Goal: Task Accomplishment & Management: Complete application form

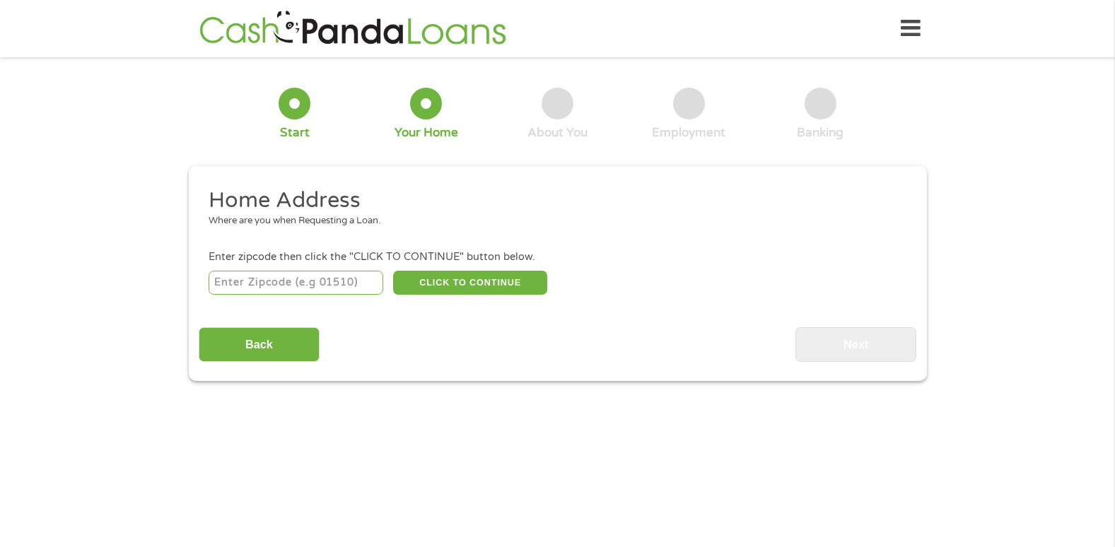
click at [345, 289] on input "number" at bounding box center [296, 283] width 175 height 24
type input "55442"
select select "[US_STATE]"
click at [443, 286] on button "CLICK TO CONTINUE" at bounding box center [470, 283] width 154 height 24
type input "55442"
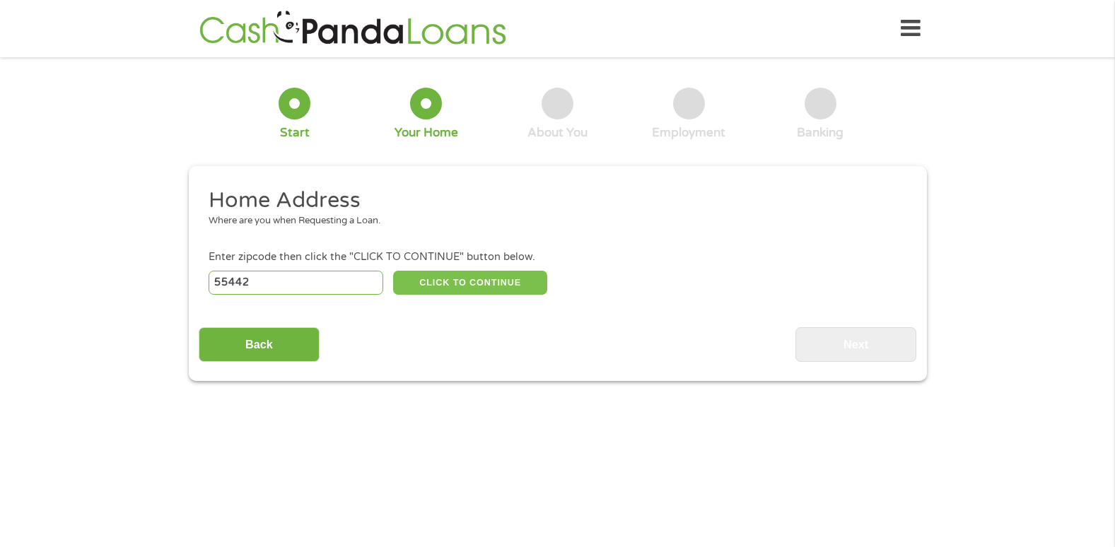
type input "[GEOGRAPHIC_DATA]"
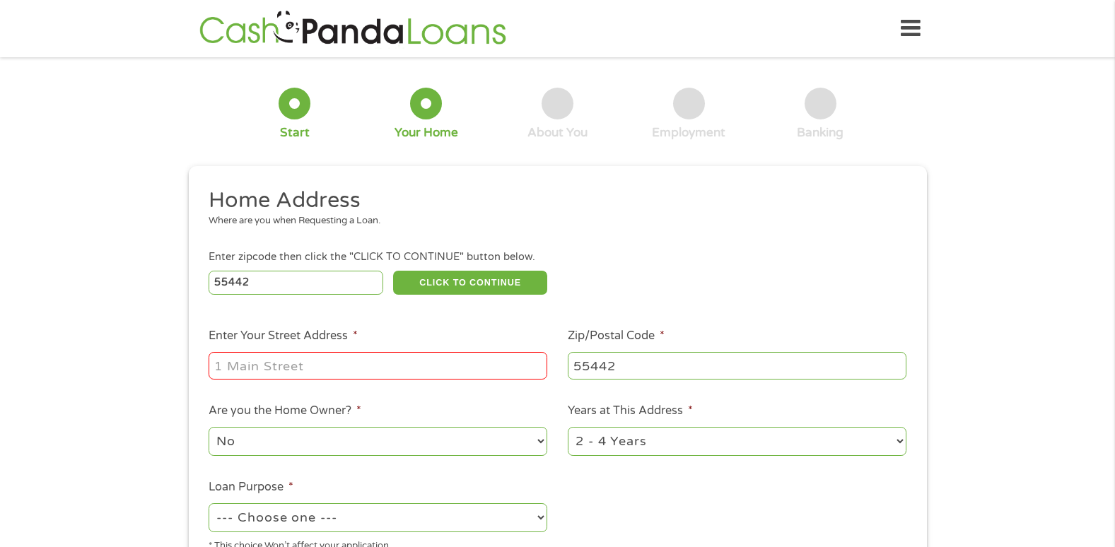
click at [386, 359] on input "Enter Your Street Address *" at bounding box center [378, 365] width 339 height 27
type input "[STREET_ADDRESS]"
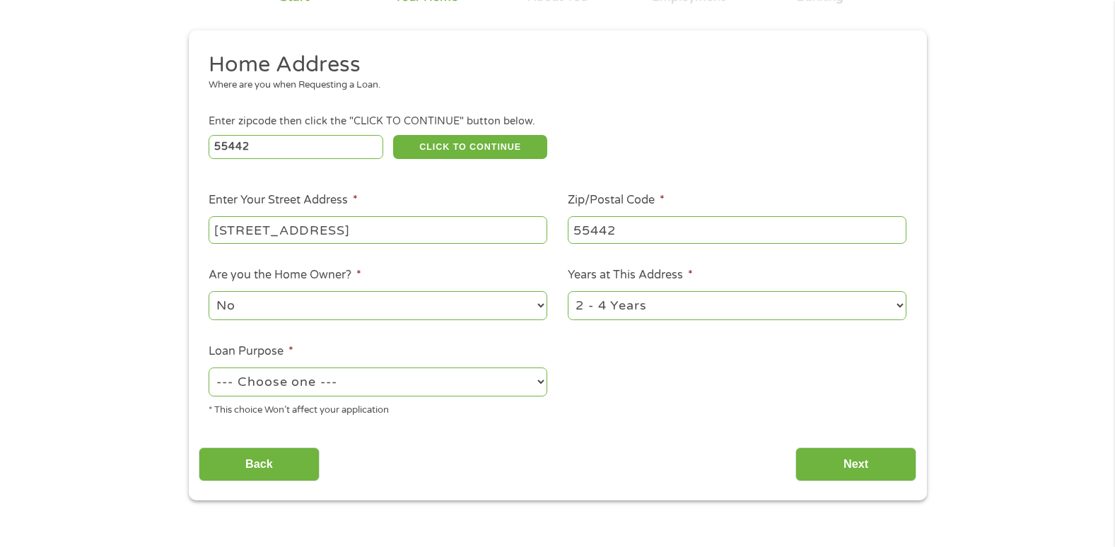
scroll to position [141, 0]
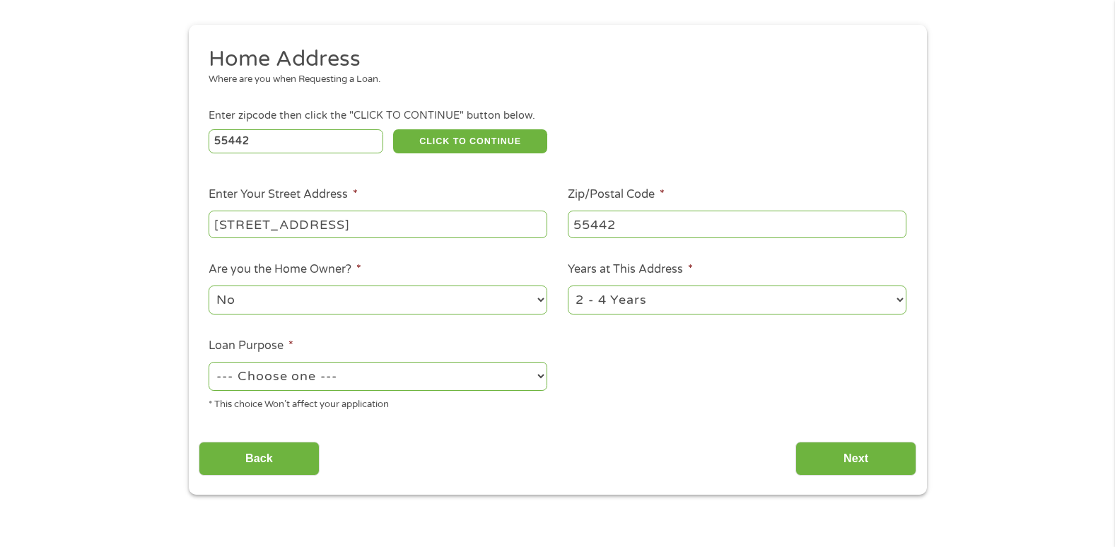
click at [643, 300] on select "1 Year or less 1 - 2 Years 2 - 4 Years Over 4 Years" at bounding box center [737, 300] width 339 height 29
select select "60months"
click at [568, 286] on select "1 Year or less 1 - 2 Years 2 - 4 Years Over 4 Years" at bounding box center [737, 300] width 339 height 29
click at [492, 381] on select "--- Choose one --- Pay Bills Debt Consolidation Home Improvement Major Purchase…" at bounding box center [378, 376] width 339 height 29
select select "shorttermcash"
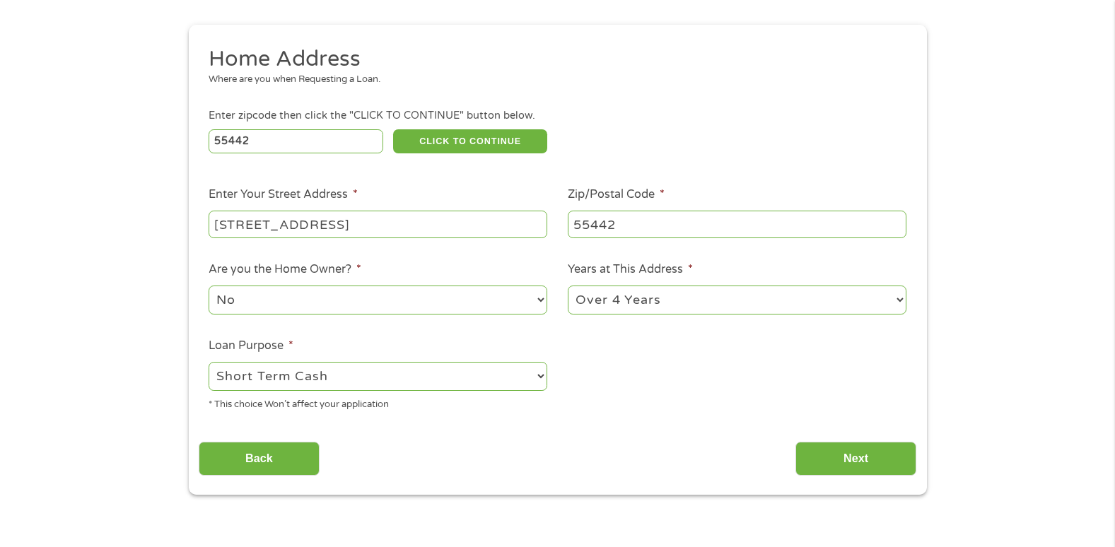
click at [209, 362] on select "--- Choose one --- Pay Bills Debt Consolidation Home Improvement Major Purchase…" at bounding box center [378, 376] width 339 height 29
click at [817, 455] on input "Next" at bounding box center [855, 459] width 121 height 35
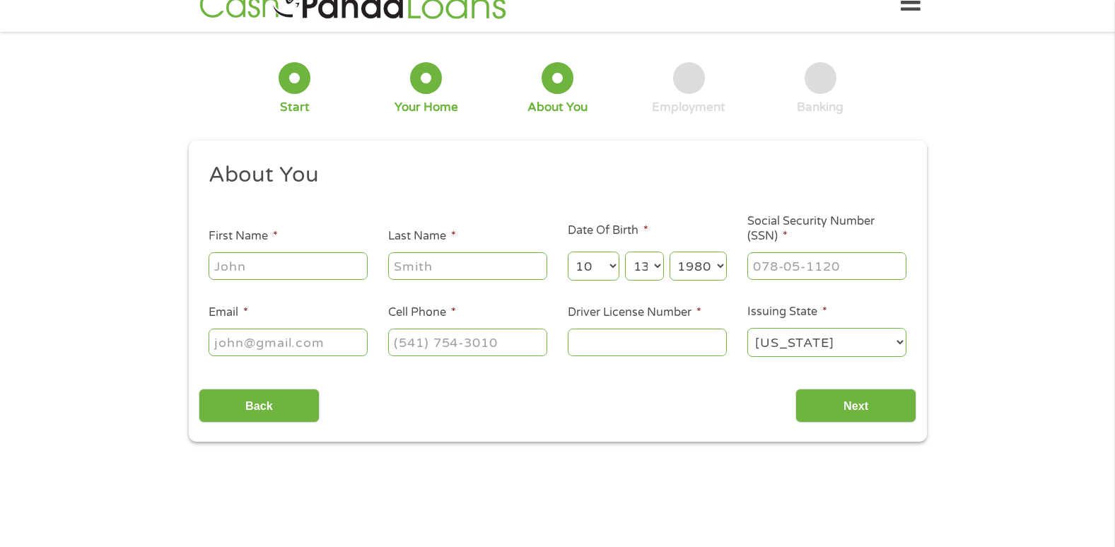
scroll to position [0, 0]
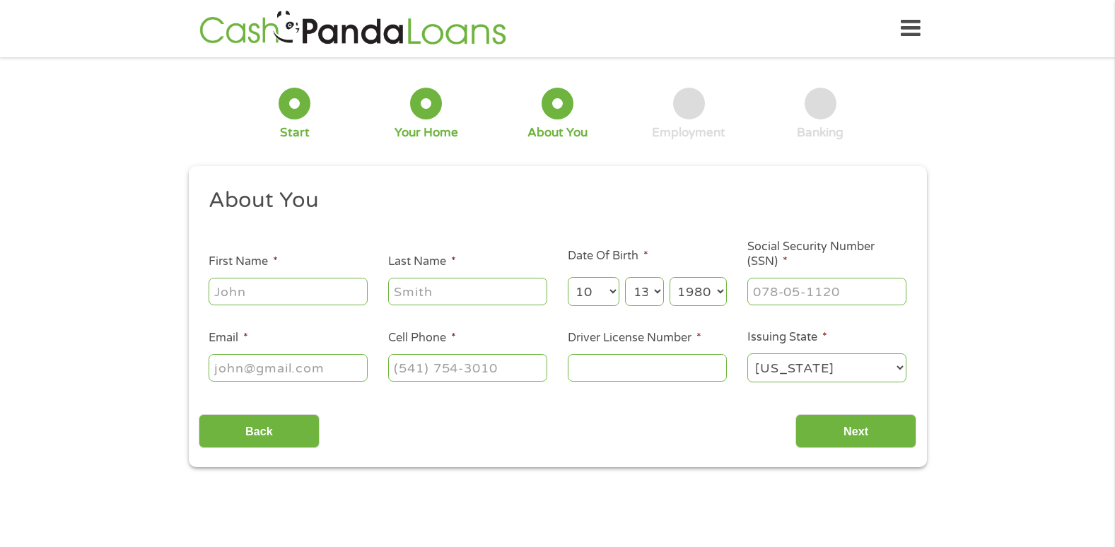
click at [312, 295] on input "First Name *" at bounding box center [288, 291] width 159 height 27
type input "[PERSON_NAME]"
type input "Phanthanivong"
type input "[EMAIL_ADDRESS][DOMAIN_NAME]"
type input "[PHONE_NUMBER]"
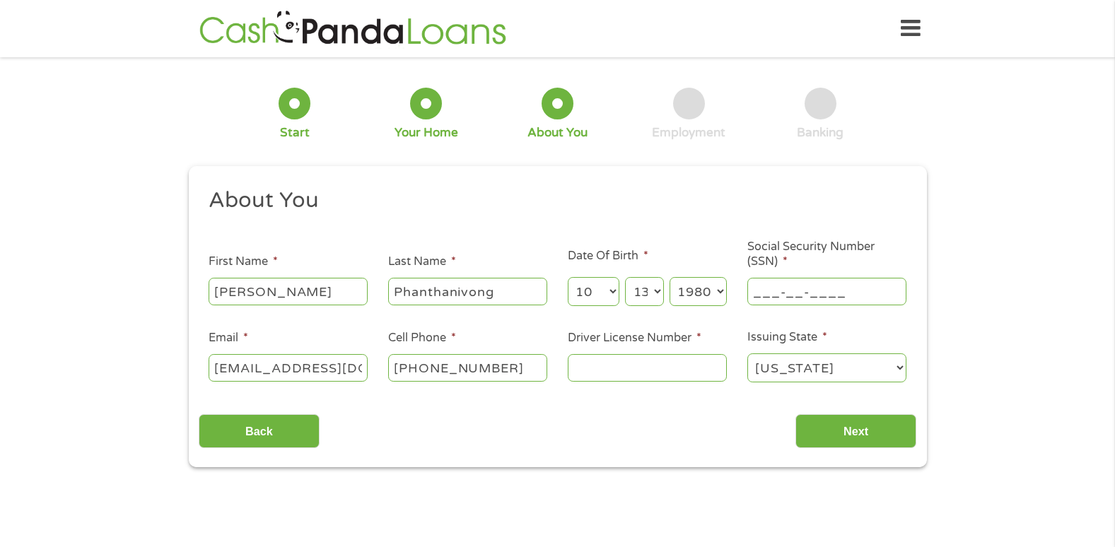
click at [772, 290] on input "___-__-____" at bounding box center [826, 291] width 159 height 27
type input "474-94-8613"
click at [608, 375] on input "Driver License Number *" at bounding box center [647, 367] width 159 height 27
type input "B682032210316"
click at [841, 431] on input "Next" at bounding box center [855, 431] width 121 height 35
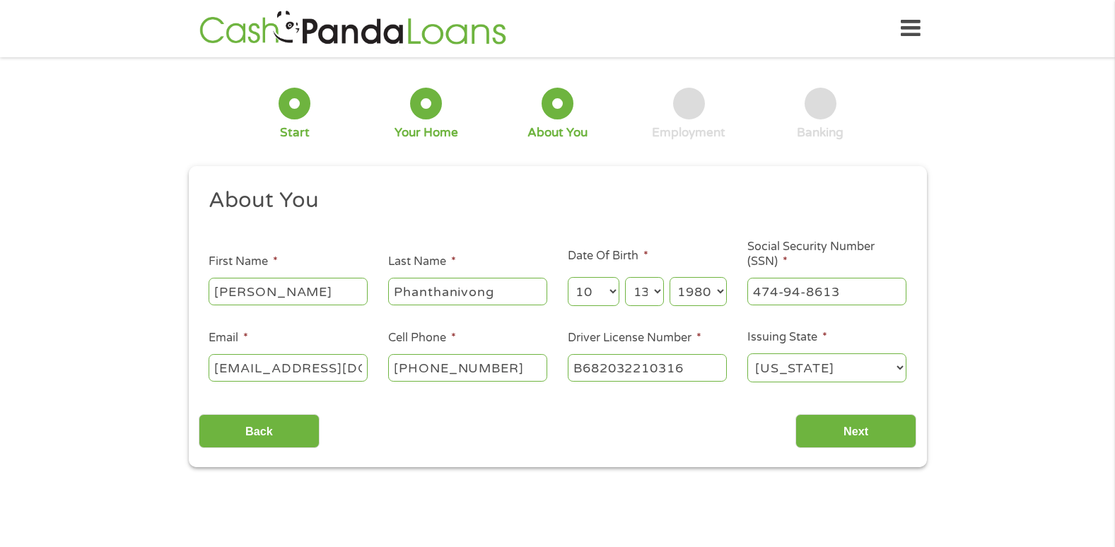
scroll to position [6, 6]
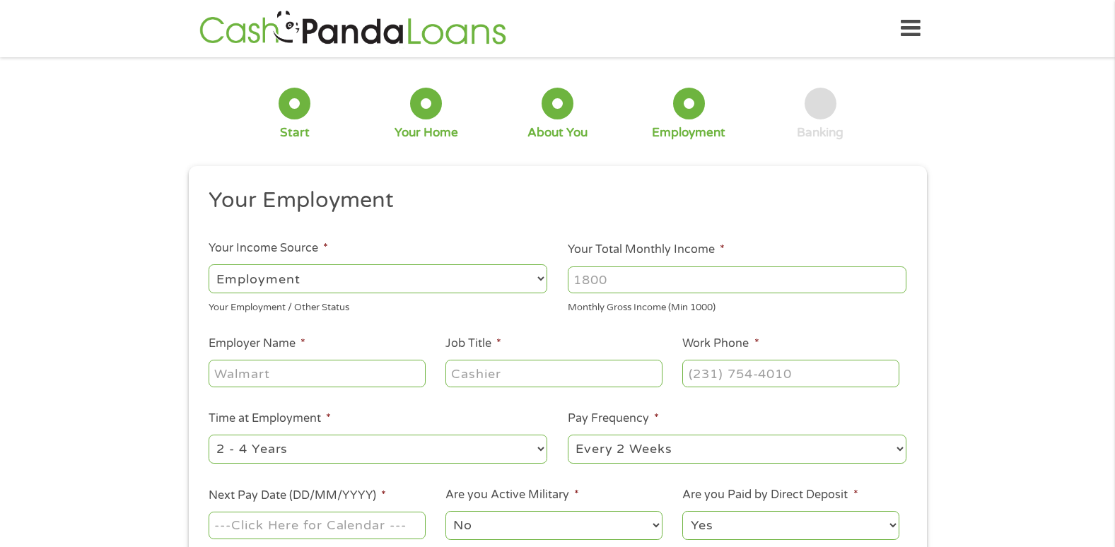
click at [776, 267] on input "Your Total Monthly Income *" at bounding box center [737, 280] width 339 height 27
type input "6240"
click at [344, 372] on input "Employer Name *" at bounding box center [317, 373] width 216 height 27
type input "Comlink Solutions"
type input "HR Generalist"
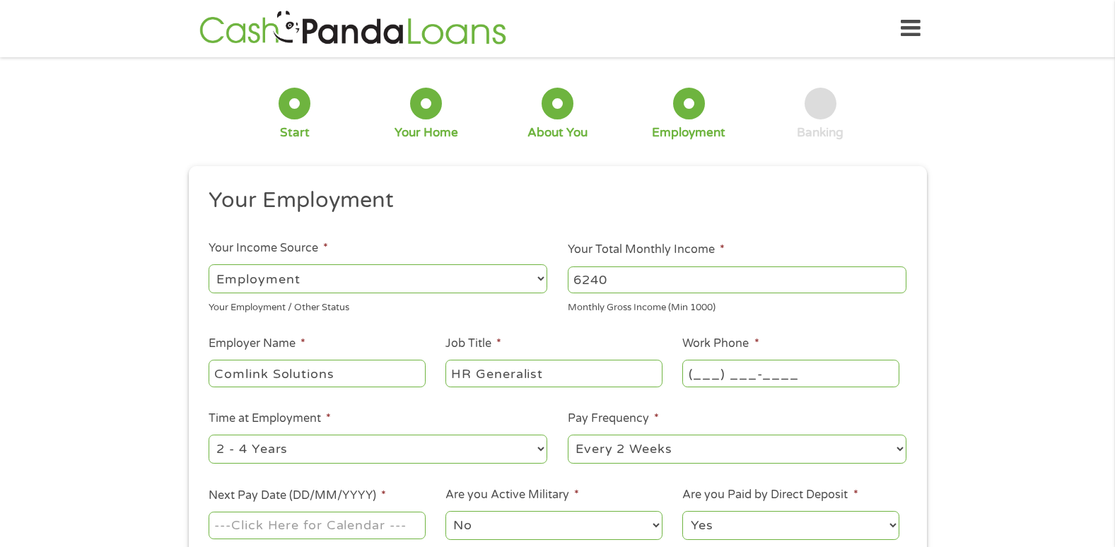
click at [785, 361] on input "(___) ___-____" at bounding box center [790, 373] width 216 height 27
type input "[PHONE_NUMBER]"
click at [402, 444] on select "--- Choose one --- 1 Year or less 1 - 2 Years 2 - 4 Years Over 4 Years" at bounding box center [378, 449] width 339 height 29
click at [402, 443] on select "--- Choose one --- 1 Year or less 1 - 2 Years 2 - 4 Years Over 4 Years" at bounding box center [378, 449] width 339 height 29
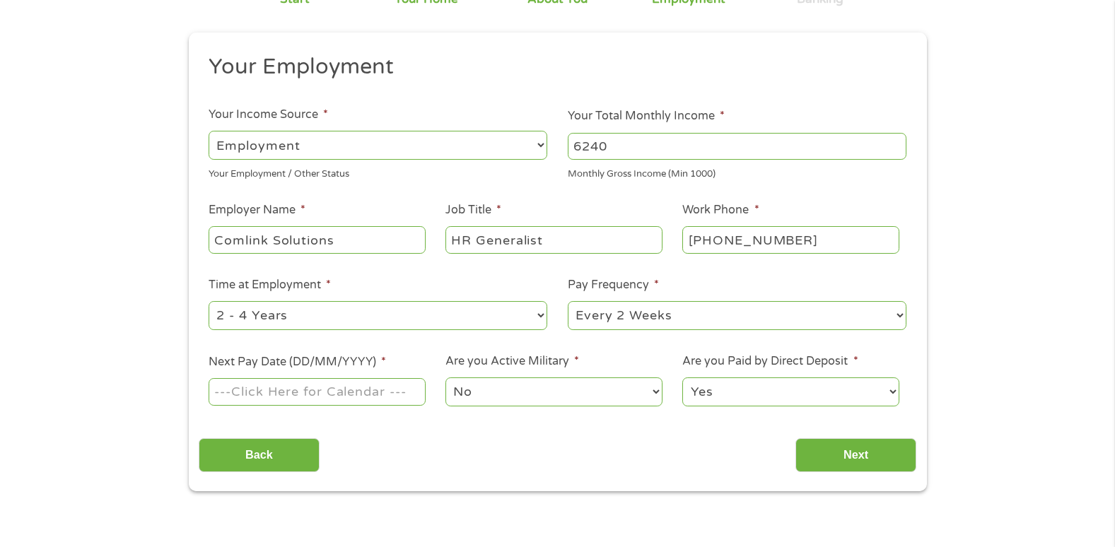
scroll to position [141, 0]
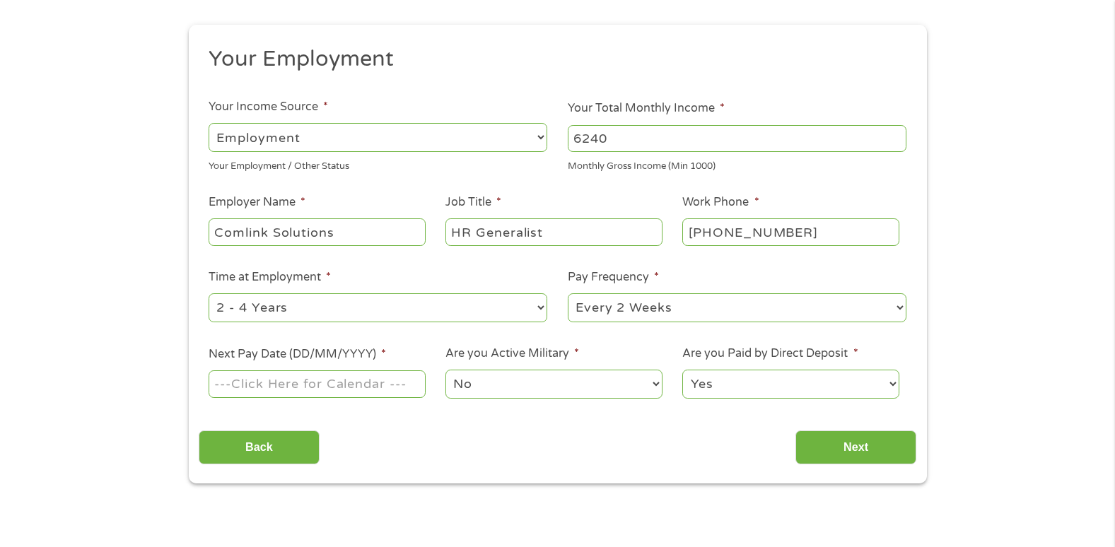
click at [391, 386] on input "Next Pay Date (DD/MM/YYYY) *" at bounding box center [317, 383] width 216 height 27
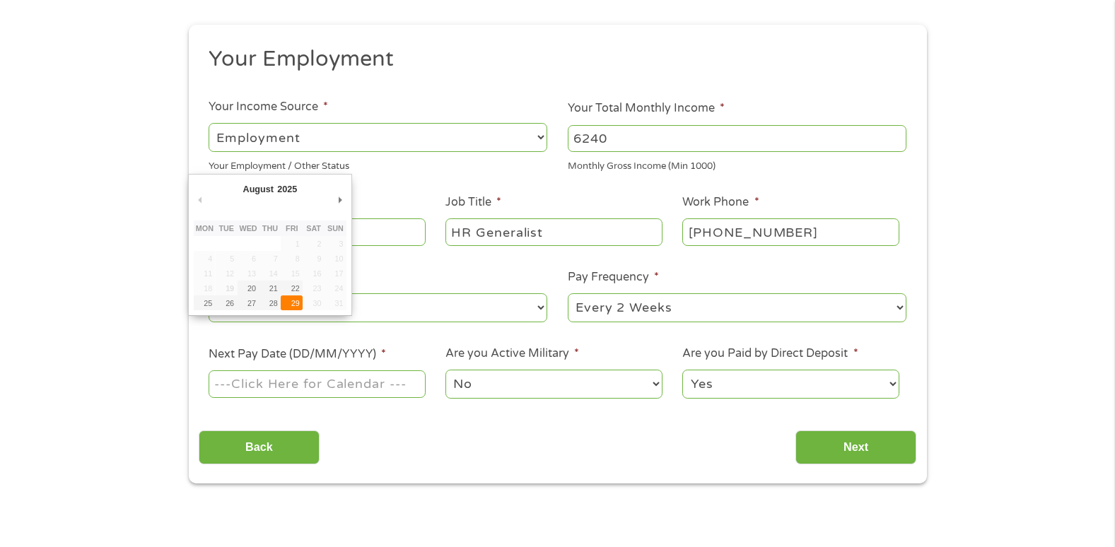
type input "[DATE]"
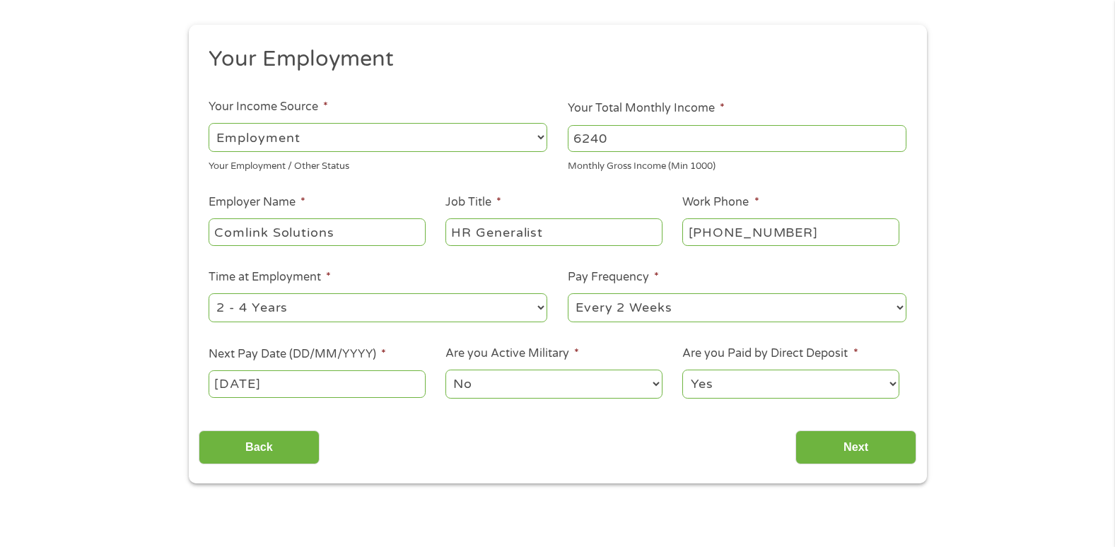
click at [498, 385] on select "No Yes" at bounding box center [553, 384] width 216 height 29
click at [728, 382] on select "Yes No" at bounding box center [790, 384] width 216 height 29
click at [666, 455] on div "Back Next" at bounding box center [558, 442] width 718 height 45
click at [839, 456] on input "Next" at bounding box center [855, 448] width 121 height 35
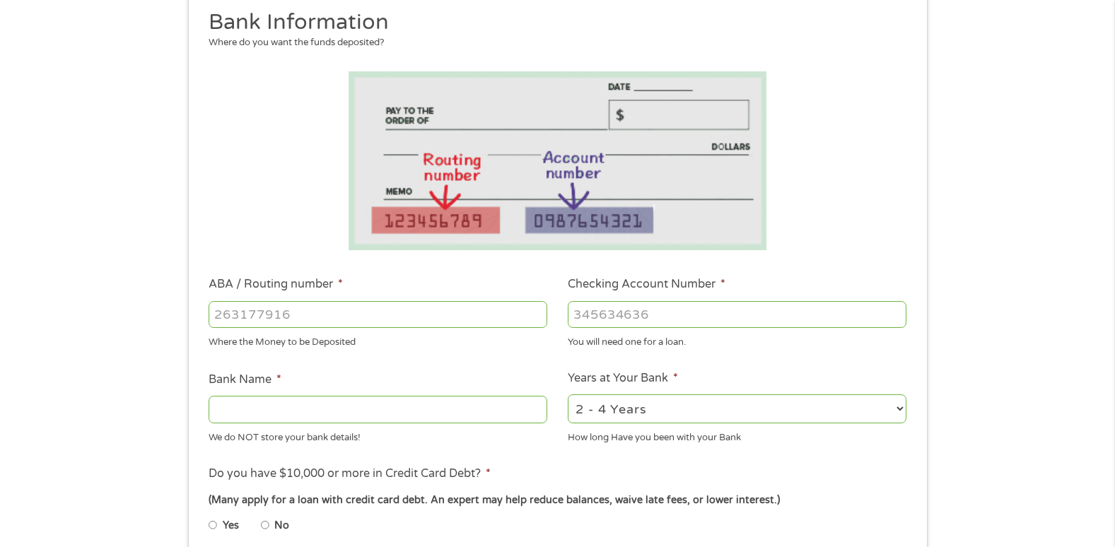
scroll to position [212, 0]
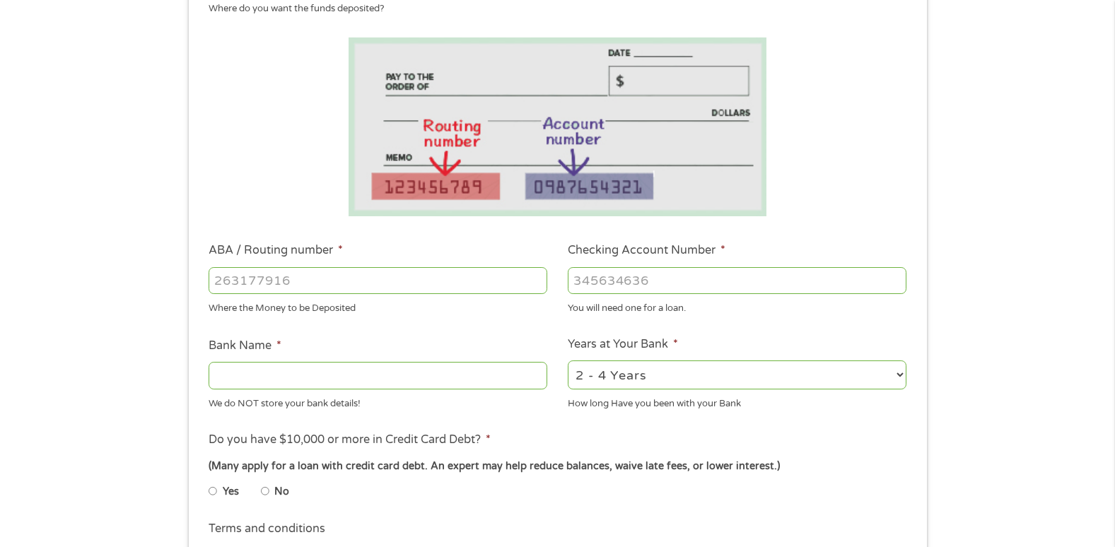
click at [404, 274] on input "ABA / Routing number *" at bounding box center [378, 280] width 339 height 27
type input "103100195"
type input "CENTRAL NATIONAL BANK TRUST"
type input "103100195"
click at [576, 278] on input "Checking Account Number *" at bounding box center [737, 280] width 339 height 27
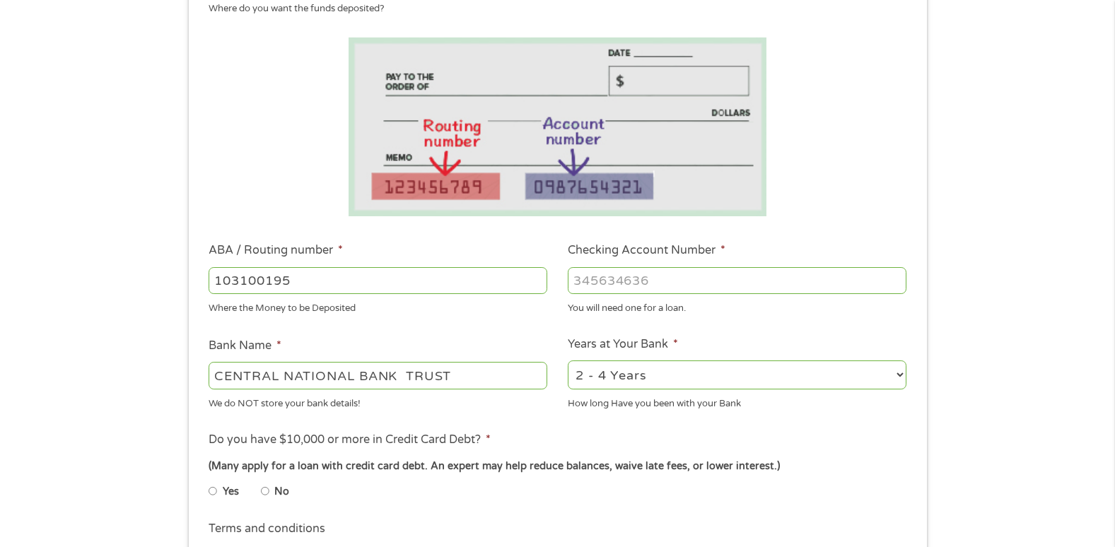
type input "[CREDIT_CARD_NUMBER]"
click at [621, 370] on select "2 - 4 Years 6 - 12 Months 1 - 2 Years Over 4 Years" at bounding box center [737, 375] width 339 height 29
click at [568, 361] on select "2 - 4 Years 6 - 12 Months 1 - 2 Years Over 4 Years" at bounding box center [737, 375] width 339 height 29
click at [622, 380] on select "2 - 4 Years 6 - 12 Months 1 - 2 Years Over 4 Years" at bounding box center [737, 375] width 339 height 29
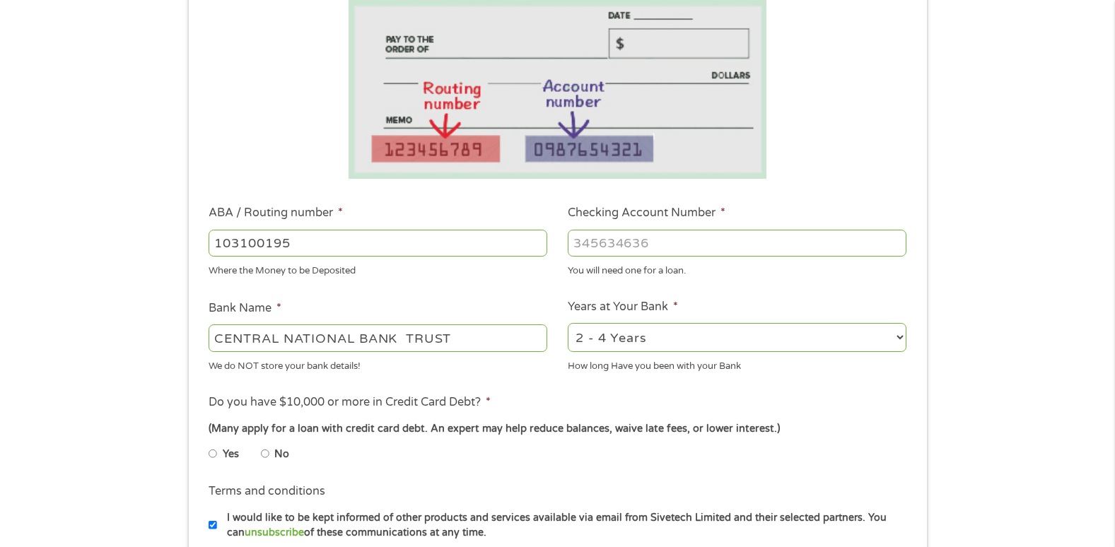
scroll to position [283, 0]
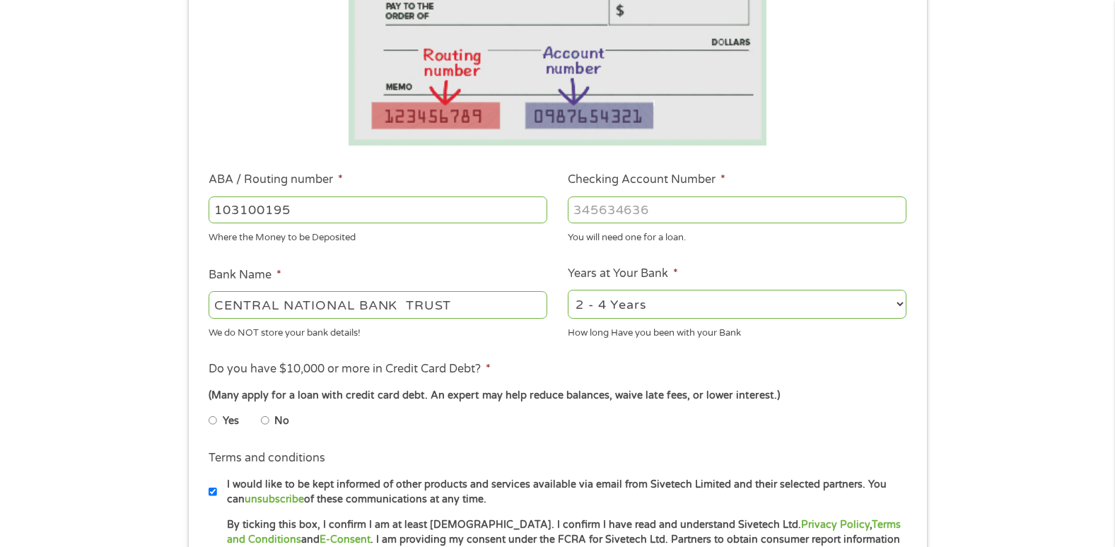
click at [264, 421] on input "No" at bounding box center [265, 420] width 8 height 23
radio input "true"
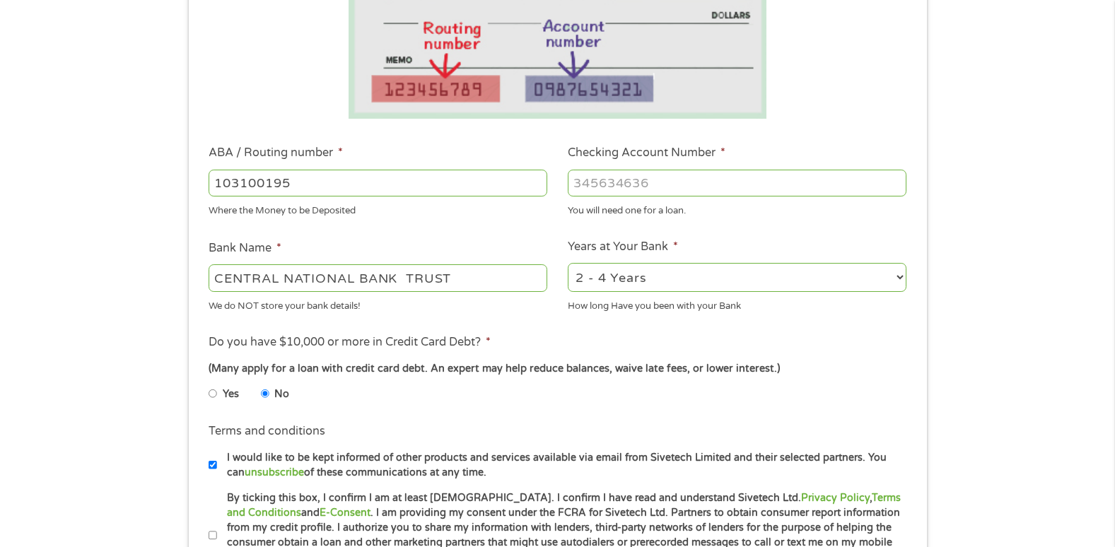
scroll to position [354, 0]
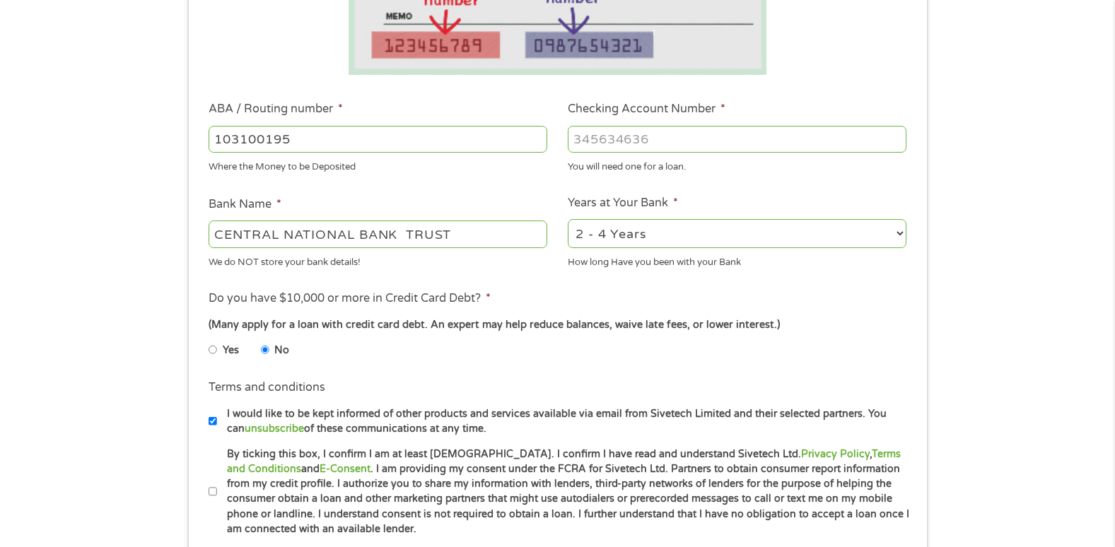
click at [211, 419] on input "I would like to be kept informed of other products and services available via e…" at bounding box center [213, 421] width 8 height 23
checkbox input "false"
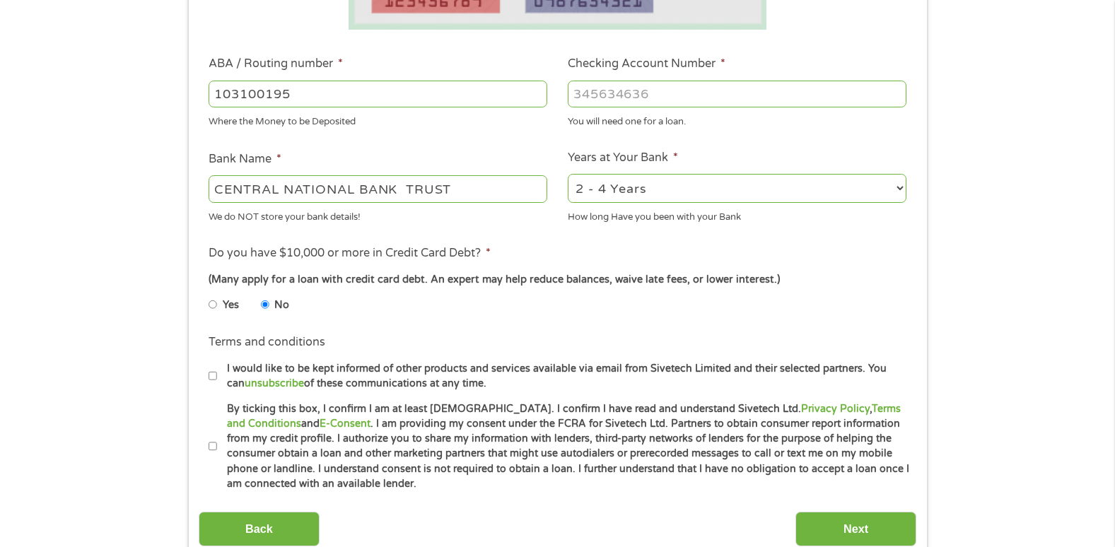
scroll to position [424, 0]
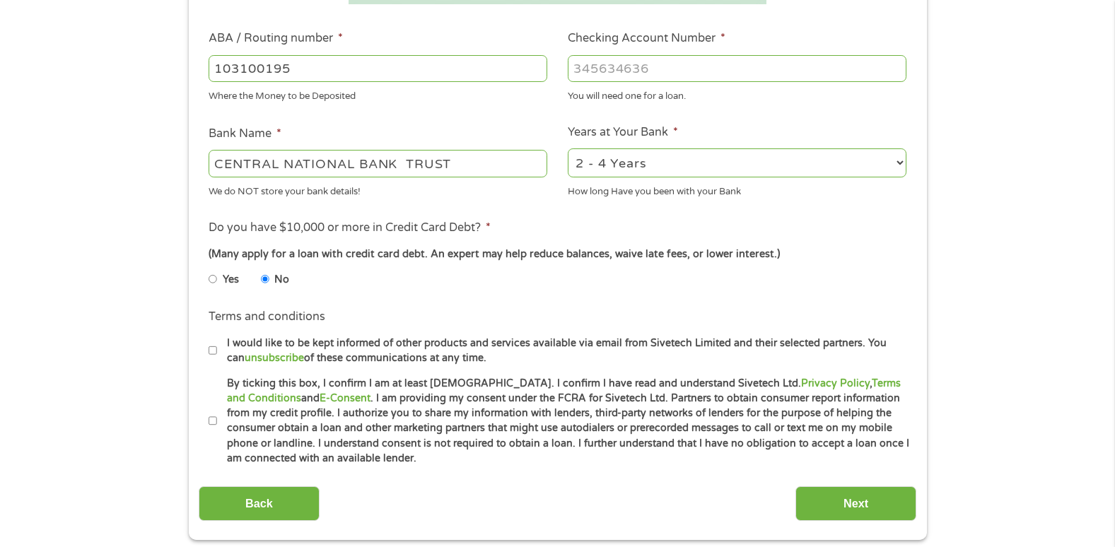
click at [217, 420] on label "By ticking this box, I confirm I am at least [DEMOGRAPHIC_DATA]. I confirm I ha…" at bounding box center [564, 421] width 694 height 90
click at [216, 420] on input "By ticking this box, I confirm I am at least [DEMOGRAPHIC_DATA]. I confirm I ha…" at bounding box center [213, 421] width 8 height 23
checkbox input "true"
click at [839, 507] on input "Next" at bounding box center [855, 503] width 121 height 35
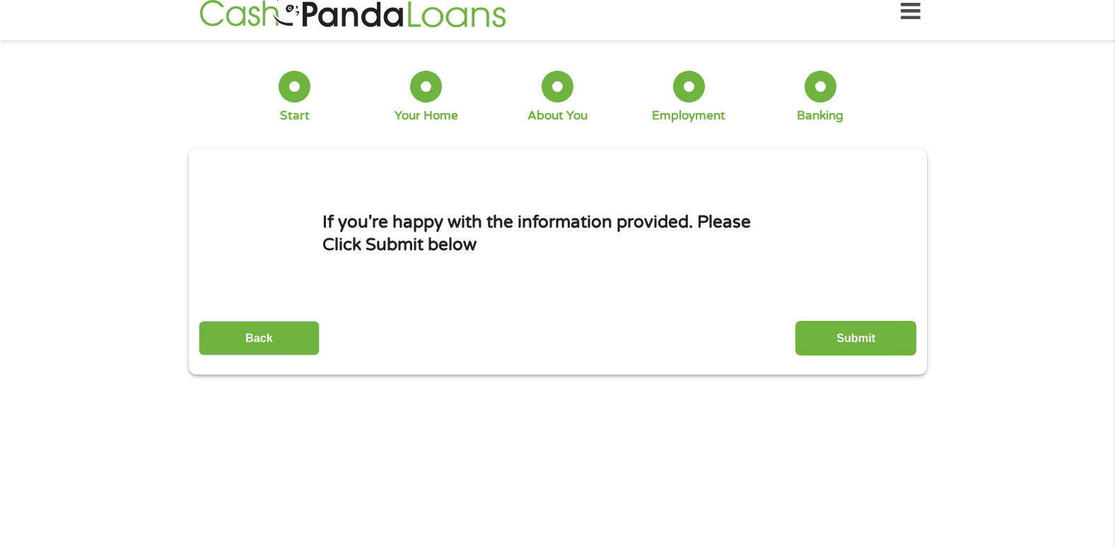
scroll to position [0, 0]
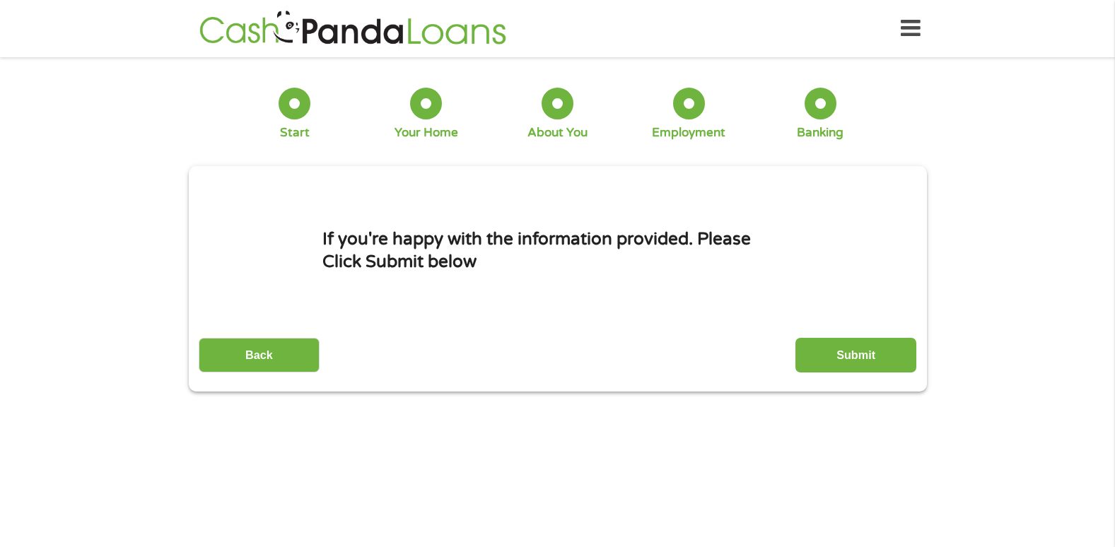
click at [870, 339] on input "Submit" at bounding box center [855, 355] width 121 height 35
